Goal: Information Seeking & Learning: Learn about a topic

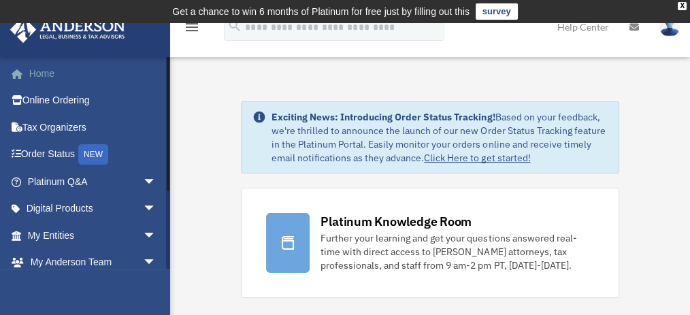
click at [49, 78] on link "Home" at bounding box center [93, 73] width 167 height 27
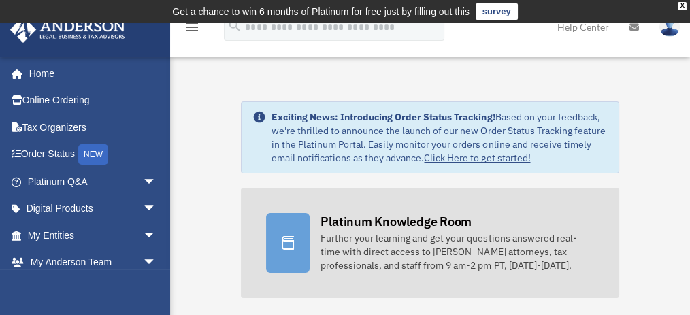
click at [306, 223] on div at bounding box center [288, 243] width 44 height 60
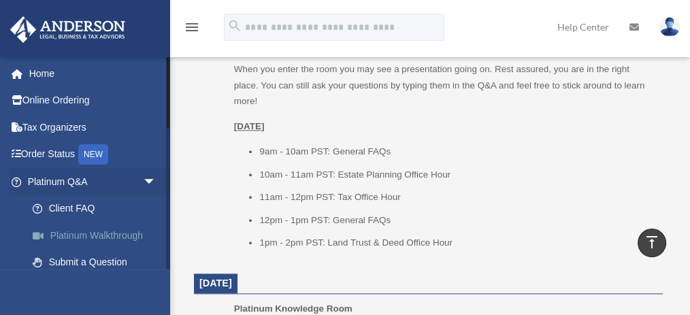
scroll to position [1652, 0]
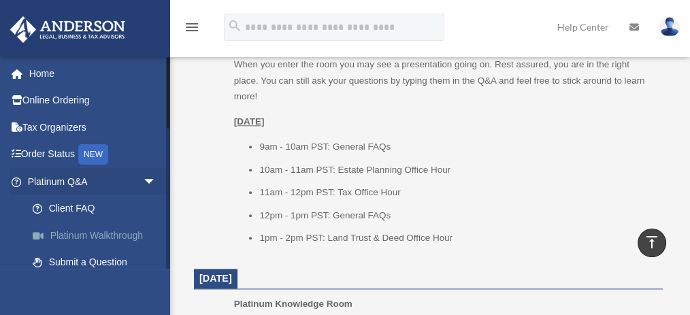
click at [125, 244] on link "Platinum Walkthrough" at bounding box center [98, 235] width 158 height 27
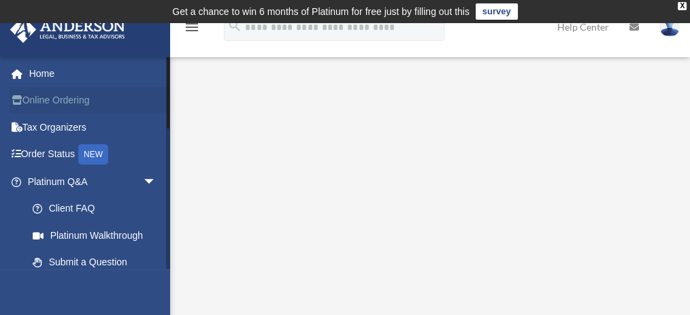
click at [83, 105] on link "Online Ordering" at bounding box center [93, 100] width 167 height 27
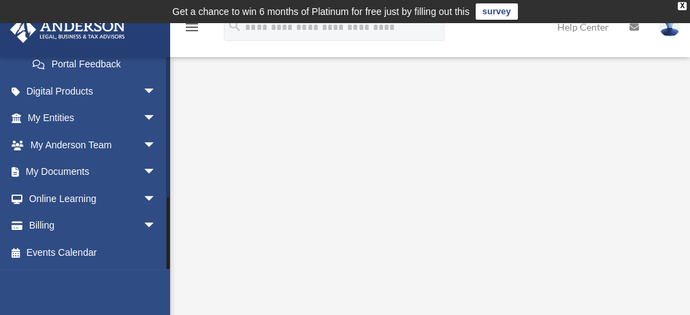
scroll to position [409, 0]
click at [40, 197] on link "Online Learning arrow_drop_down" at bounding box center [93, 198] width 167 height 27
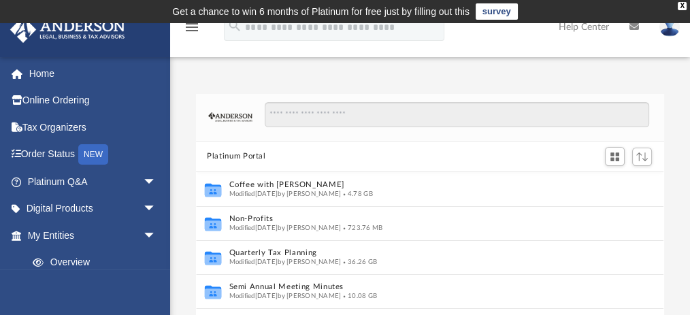
click at [187, 38] on div "menu" at bounding box center [192, 27] width 44 height 35
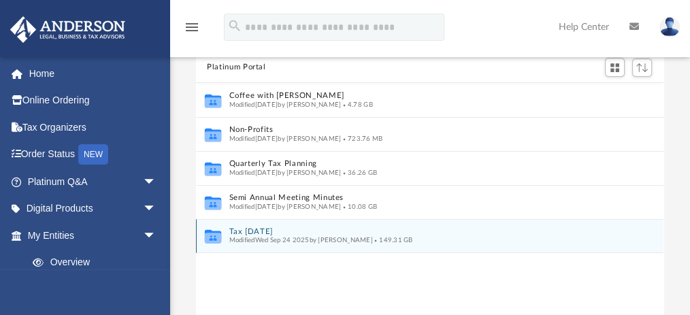
scroll to position [90, 0]
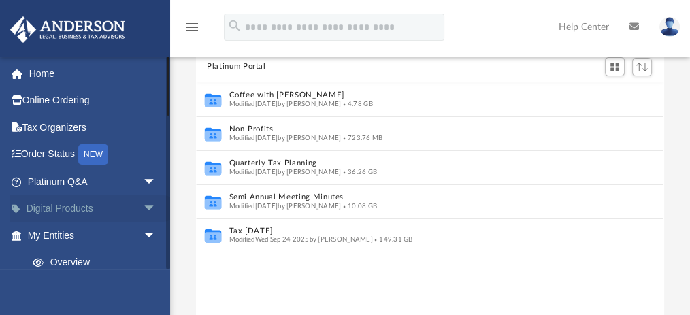
click at [111, 215] on link "Digital Products arrow_drop_down" at bounding box center [93, 208] width 167 height 27
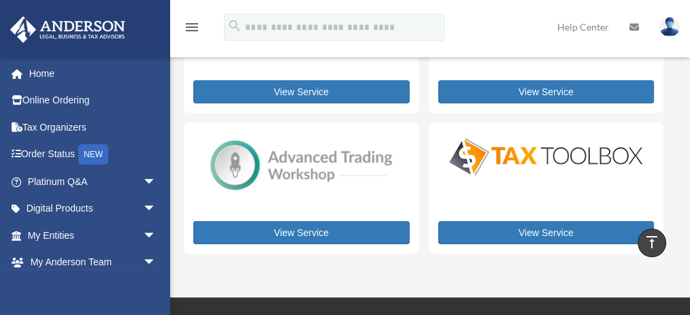
scroll to position [394, 0]
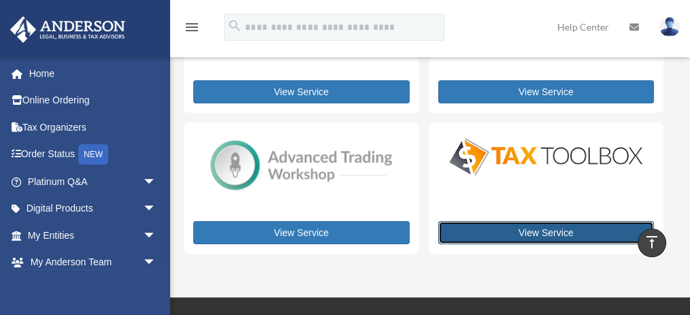
click at [450, 223] on link "View Service" at bounding box center [546, 232] width 217 height 23
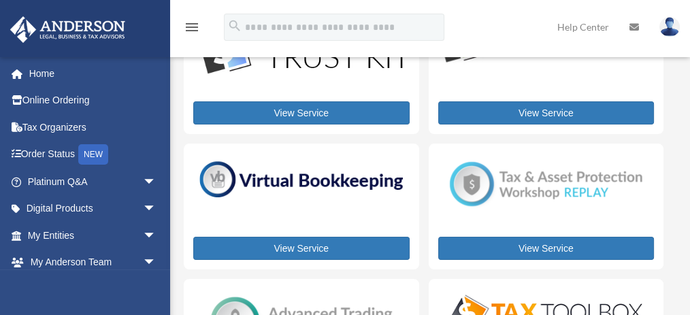
scroll to position [238, 0]
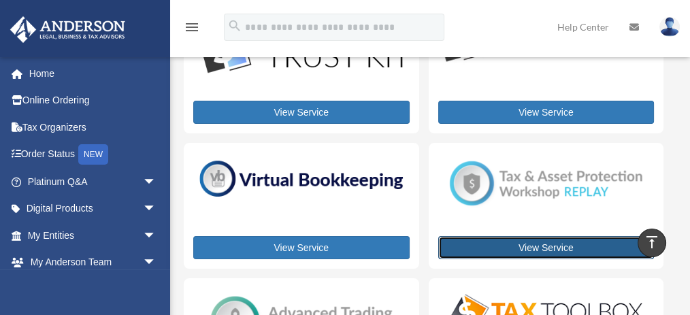
click at [459, 247] on link "View Service" at bounding box center [546, 247] width 217 height 23
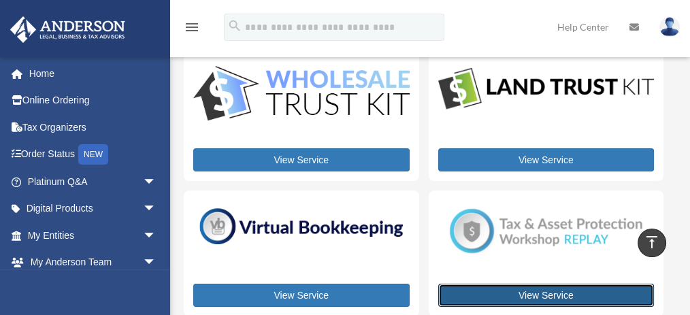
scroll to position [143, 0]
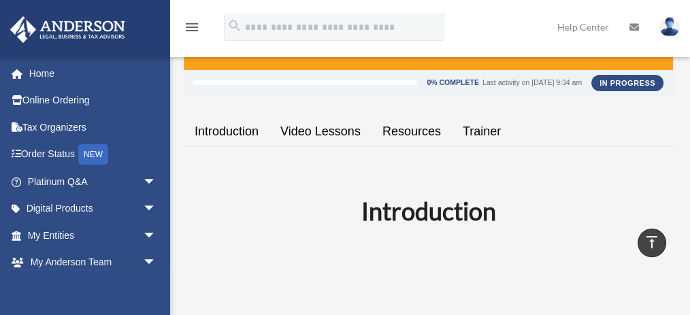
scroll to position [204, 0]
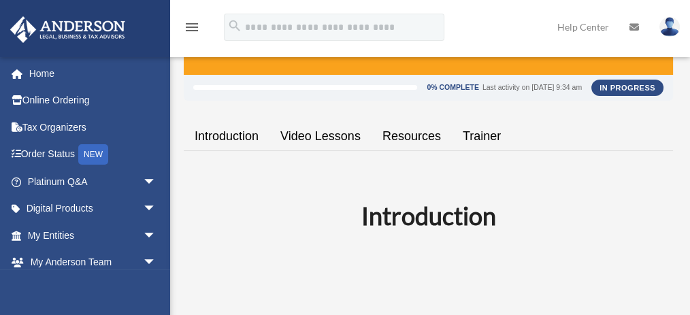
click at [332, 135] on link "Video Lessons" at bounding box center [321, 136] width 102 height 39
